Goal: Book appointment/travel/reservation

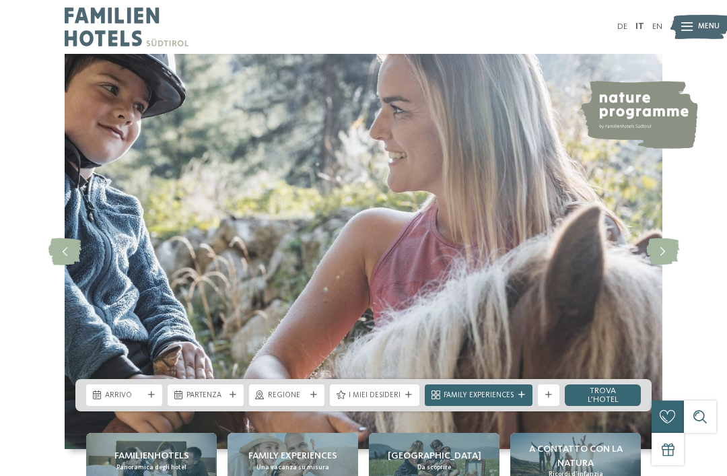
click at [159, 406] on div "Arrivo" at bounding box center [124, 395] width 76 height 22
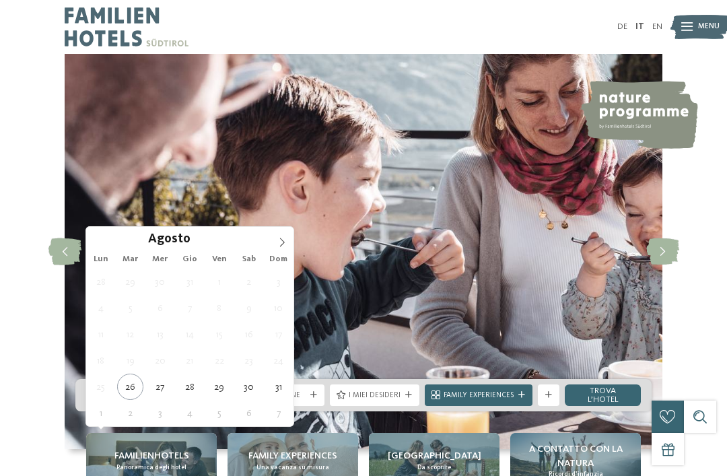
click at [287, 238] on span at bounding box center [282, 238] width 23 height 23
click at [279, 246] on icon at bounding box center [281, 242] width 9 height 9
click at [280, 245] on icon at bounding box center [281, 242] width 9 height 9
click at [282, 240] on icon at bounding box center [281, 242] width 9 height 9
type div "[DATE]"
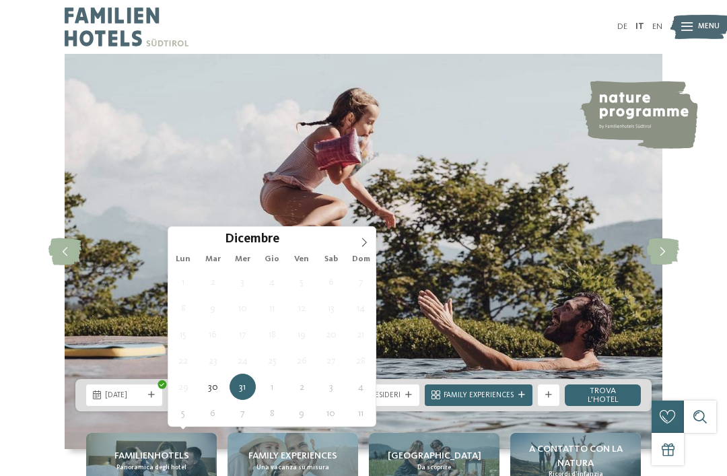
click at [366, 247] on icon at bounding box center [363, 242] width 9 height 9
type input "****"
type div "[DATE]"
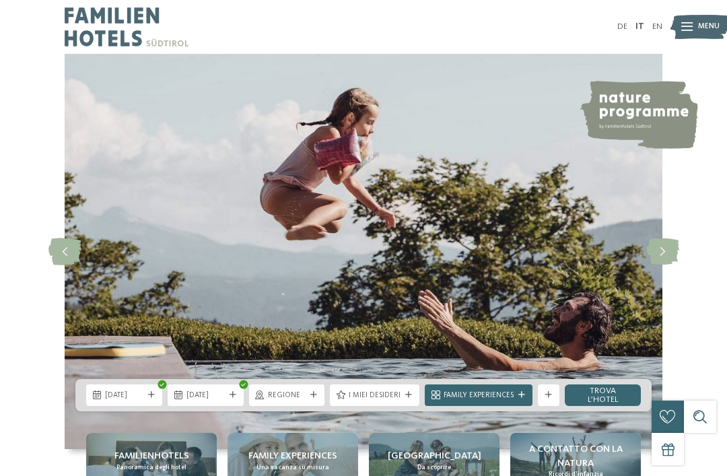
click at [317, 399] on icon at bounding box center [313, 395] width 7 height 7
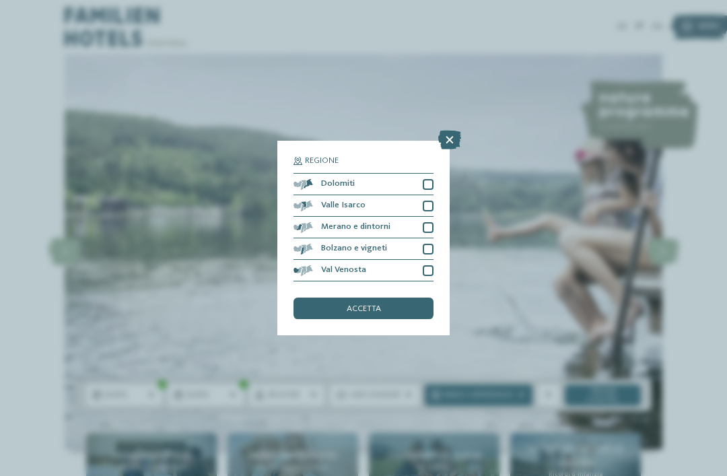
click at [432, 179] on div at bounding box center [428, 184] width 11 height 11
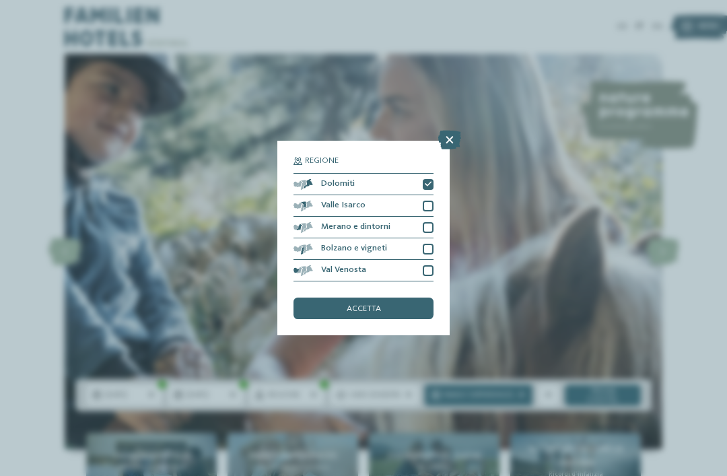
click at [401, 298] on div "accetta" at bounding box center [364, 309] width 140 height 22
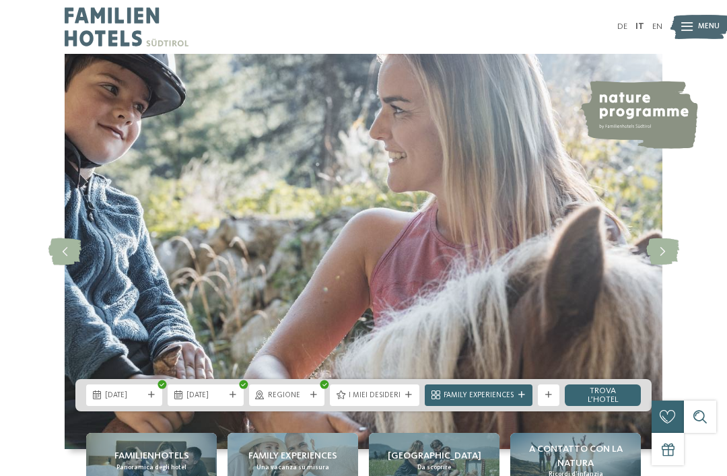
click at [412, 399] on icon at bounding box center [408, 395] width 7 height 7
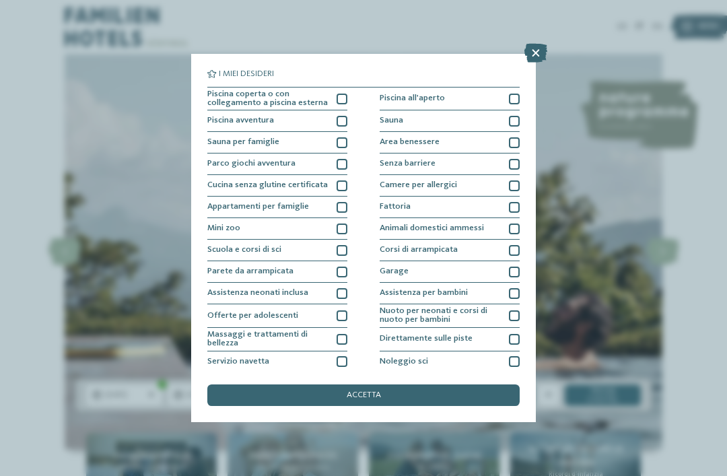
click at [346, 166] on div at bounding box center [342, 164] width 11 height 11
click at [345, 147] on div at bounding box center [342, 142] width 11 height 11
click at [345, 143] on icon at bounding box center [342, 142] width 7 height 7
click at [341, 97] on div at bounding box center [342, 99] width 11 height 11
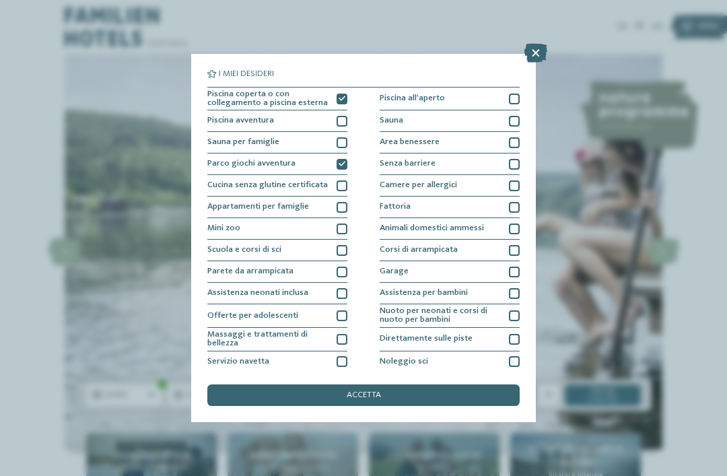
click at [518, 217] on div "Fattoria" at bounding box center [450, 208] width 140 height 22
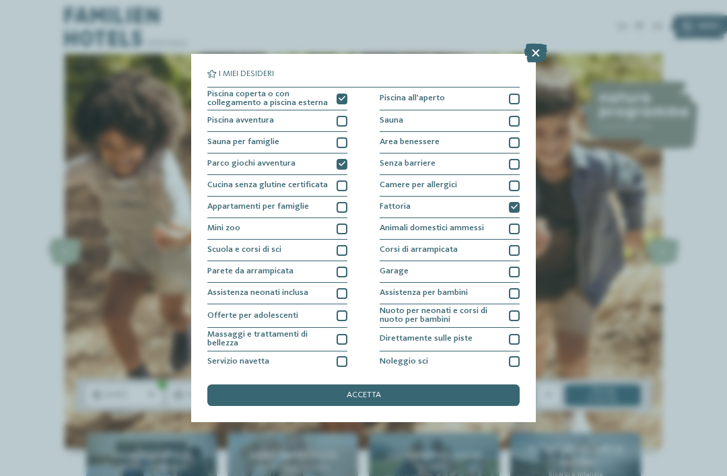
click at [512, 153] on div "Area benessere" at bounding box center [450, 143] width 140 height 22
click at [444, 384] on div "accetta" at bounding box center [363, 395] width 312 height 22
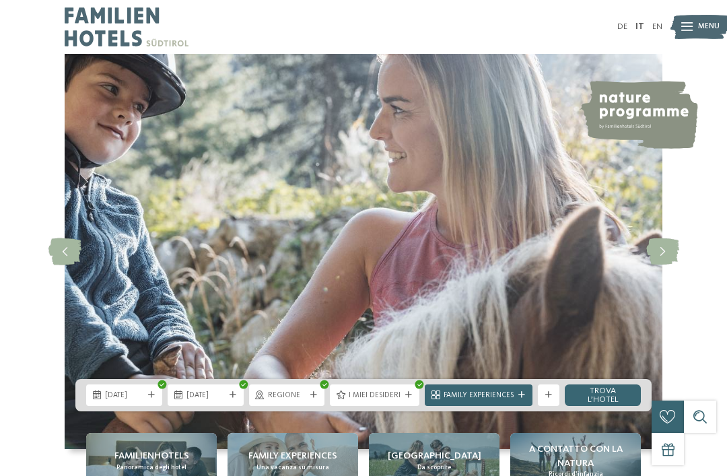
click at [517, 406] on div "Family Experiences" at bounding box center [479, 395] width 108 height 22
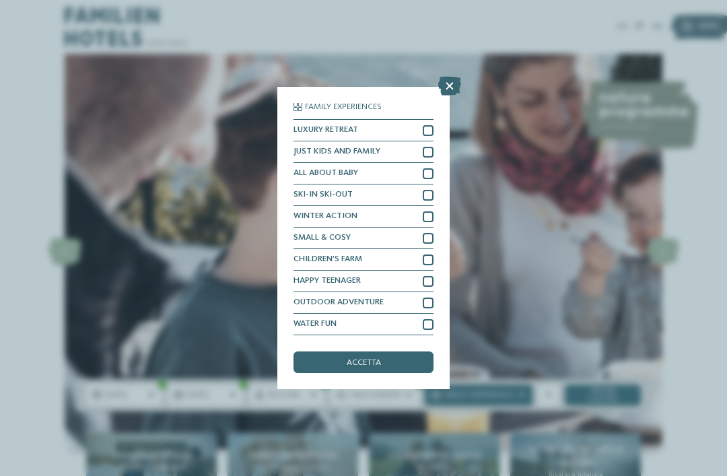
scroll to position [42, 0]
click at [447, 77] on div at bounding box center [449, 87] width 23 height 20
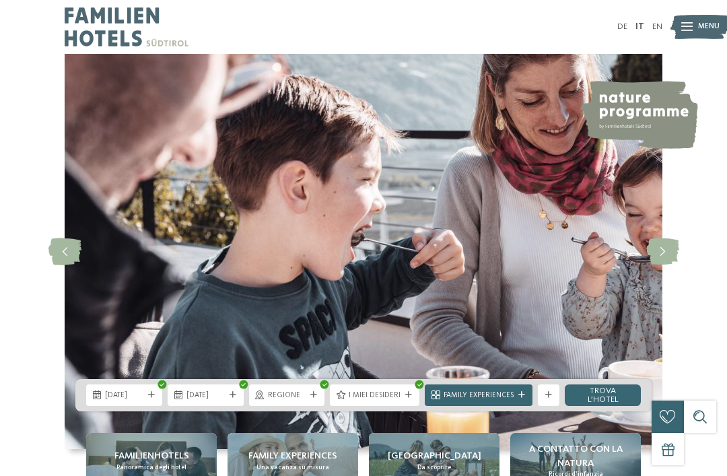
click at [611, 406] on link "trova l’hotel" at bounding box center [603, 395] width 76 height 22
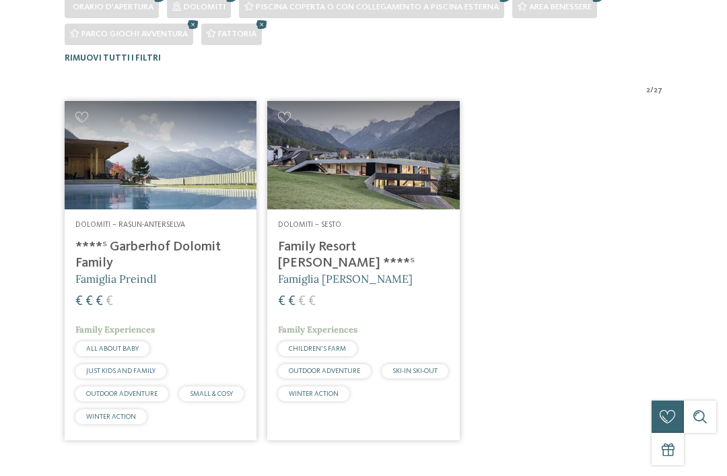
scroll to position [357, 0]
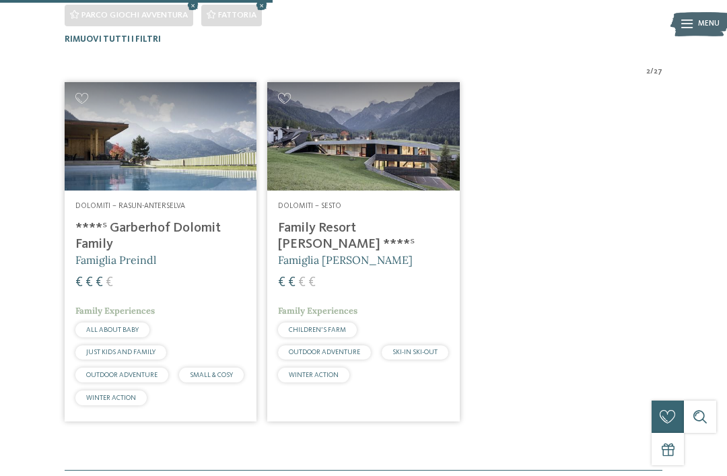
click at [388, 171] on img at bounding box center [363, 136] width 192 height 108
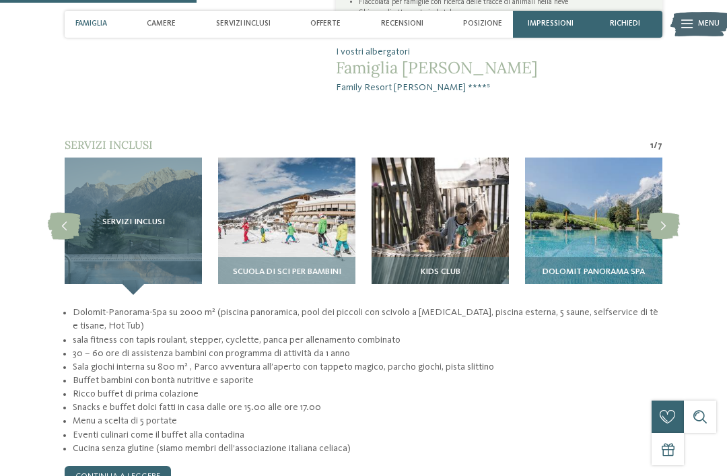
scroll to position [899, 0]
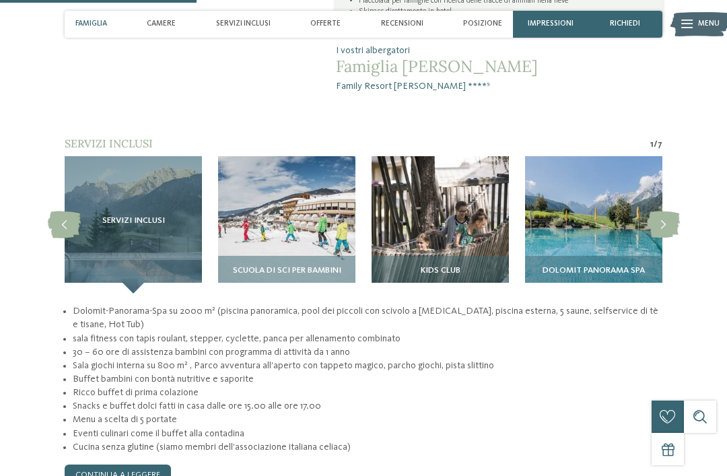
click at [463, 266] on h3 "Kids Club" at bounding box center [440, 270] width 127 height 9
